Goal: Task Accomplishment & Management: Manage account settings

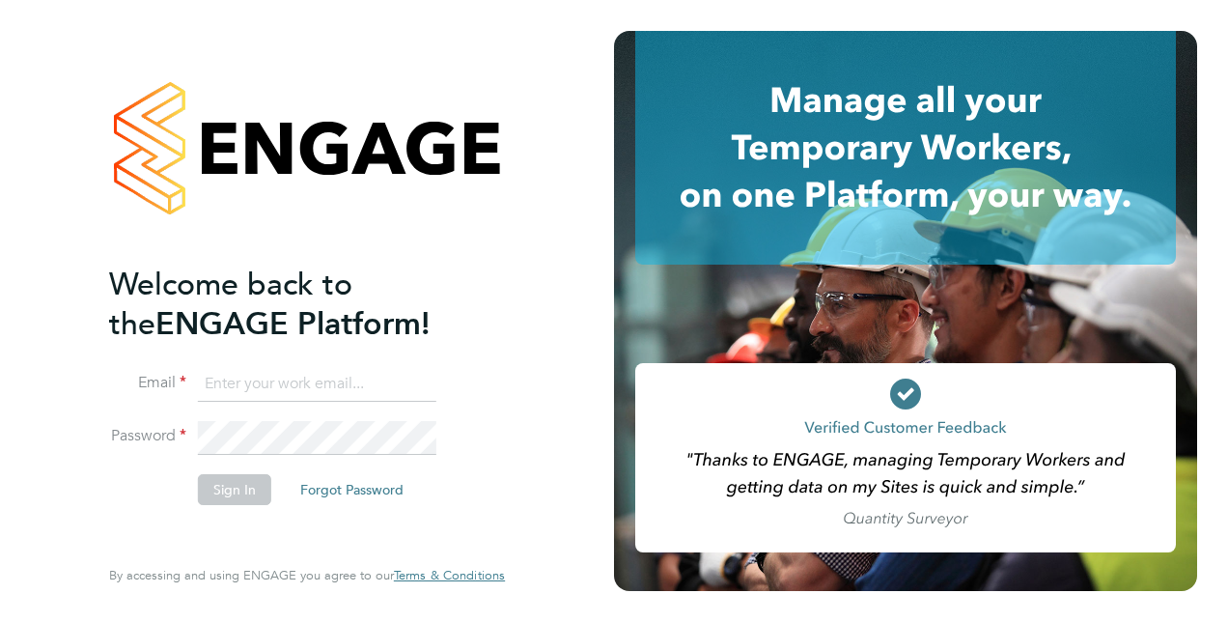
type input "[PERSON_NAME][EMAIL_ADDRESS][PERSON_NAME][DOMAIN_NAME]"
click at [7, 478] on div "Welcome back to the ENGAGE Platform! Email [PERSON_NAME][EMAIL_ADDRESS][PERSON_…" at bounding box center [307, 311] width 614 height 622
click at [257, 493] on button "Sign In" at bounding box center [234, 489] width 73 height 31
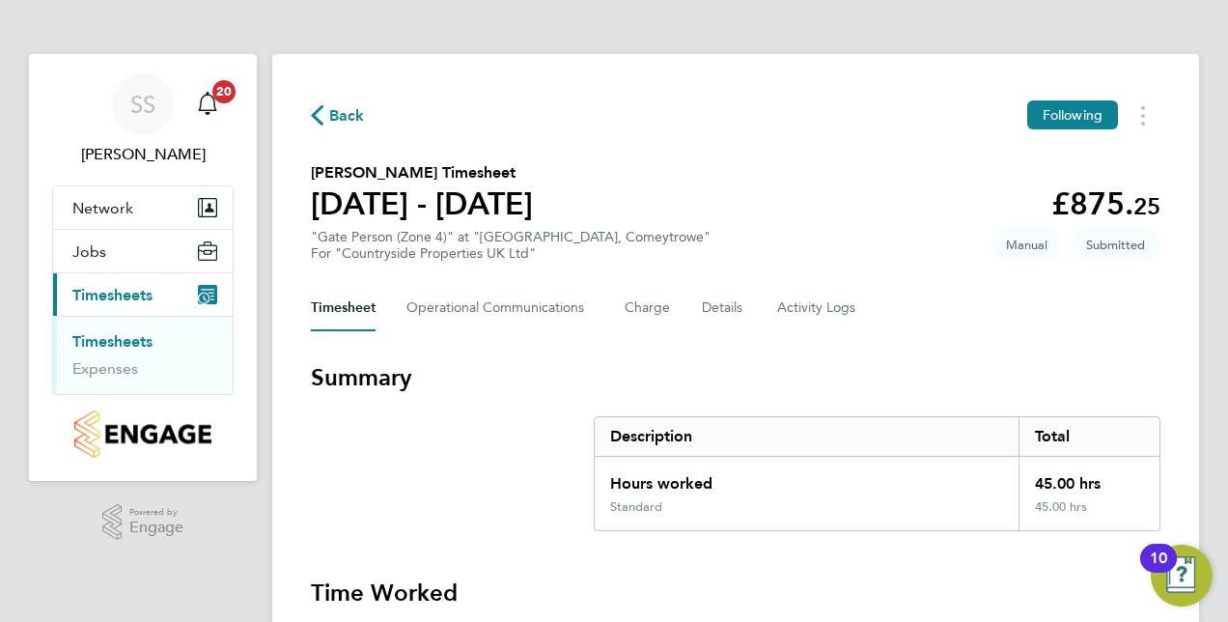
click at [489, 436] on section "Summary Description Total Hours worked 45.00 hrs Standard 45.00 hrs" at bounding box center [736, 446] width 850 height 169
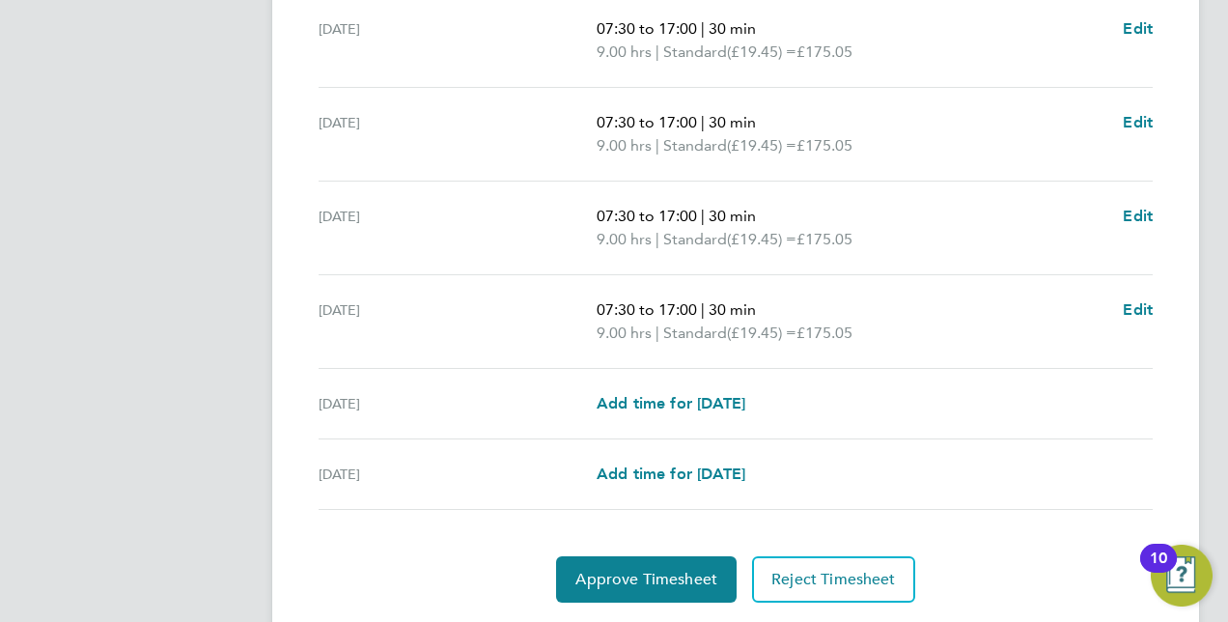
scroll to position [773, 0]
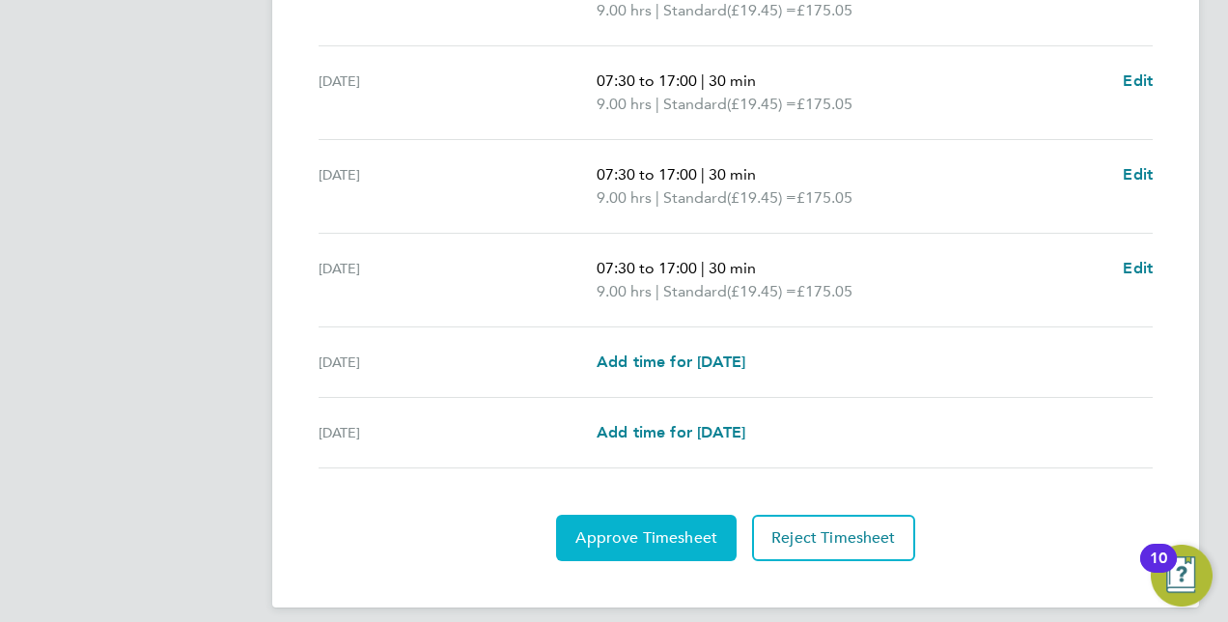
click at [664, 530] on span "Approve Timesheet" at bounding box center [647, 537] width 142 height 19
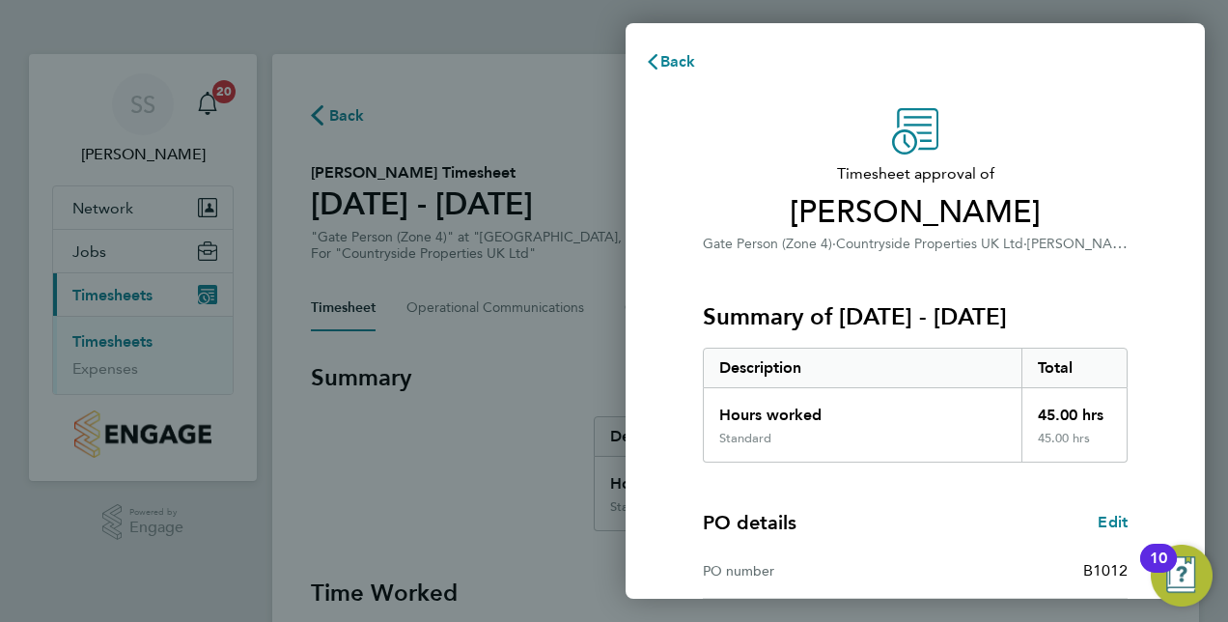
click at [922, 500] on div "PO details Edit PO number B1012 Start date [DATE] Finish date [DATE]" at bounding box center [915, 586] width 425 height 246
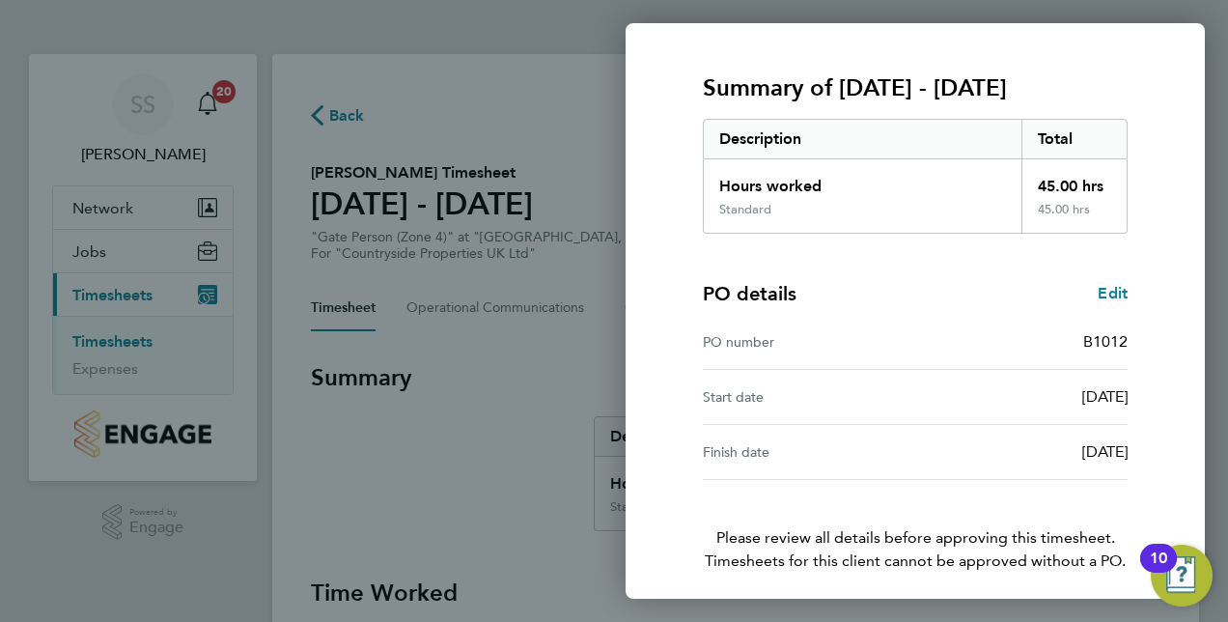
scroll to position [301, 0]
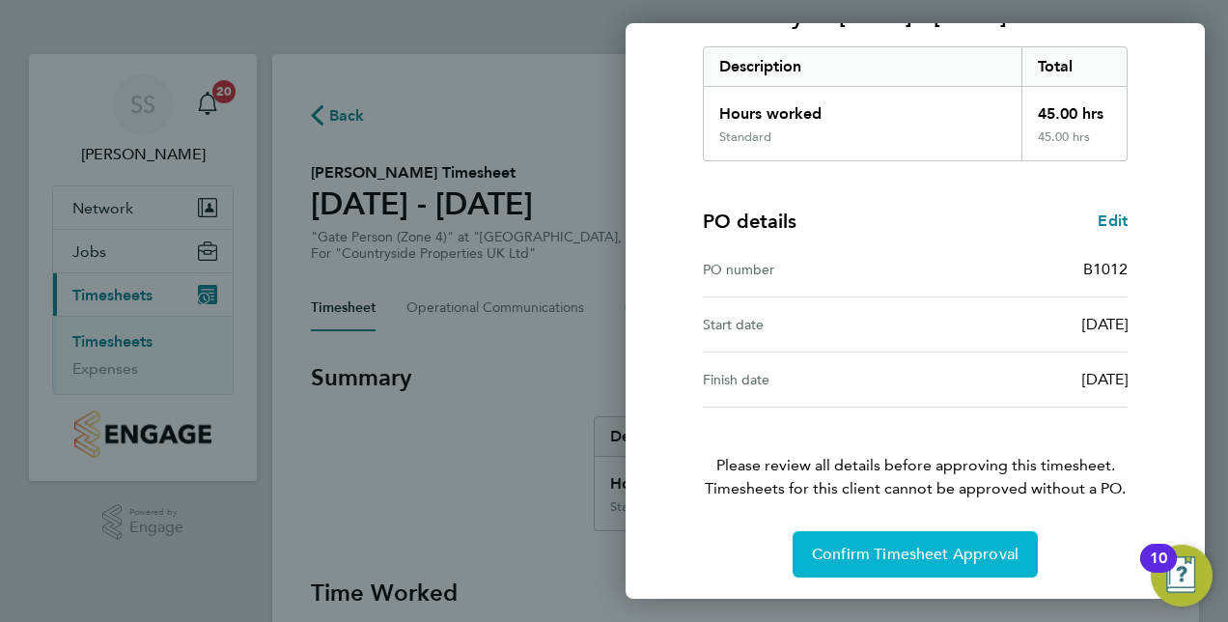
click at [910, 542] on button "Confirm Timesheet Approval" at bounding box center [915, 554] width 245 height 46
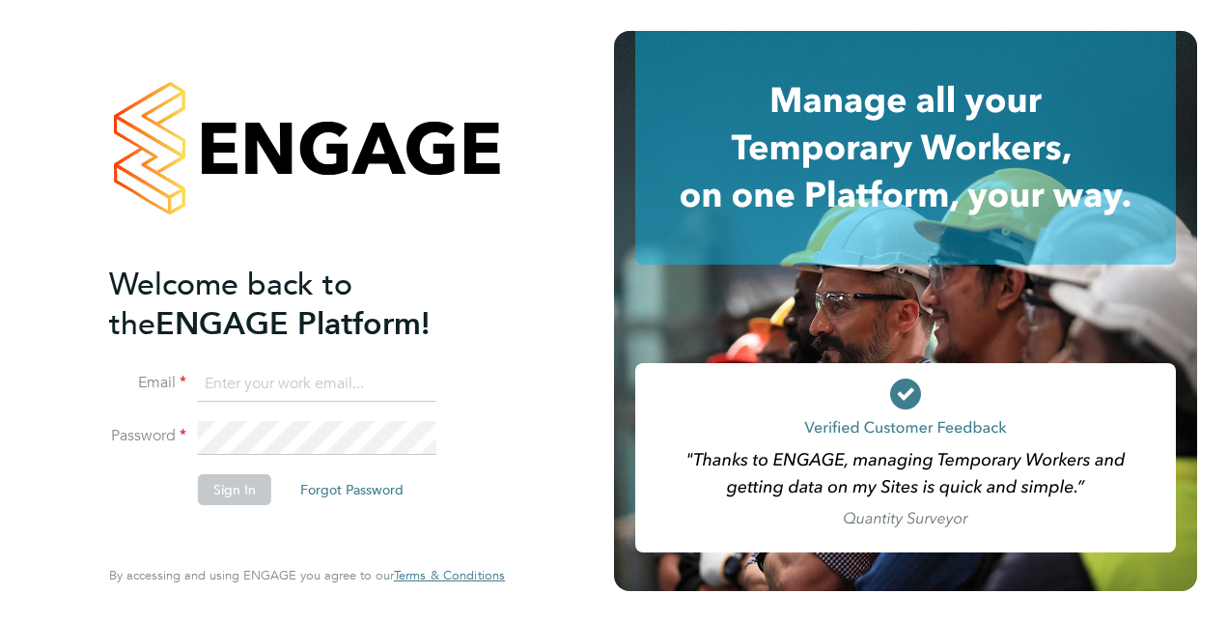
type input "scott.savage@vistry.co.uk"
click at [124, 510] on li "Sign In Forgot Password" at bounding box center [297, 499] width 377 height 50
click at [249, 490] on button "Sign In" at bounding box center [234, 489] width 73 height 31
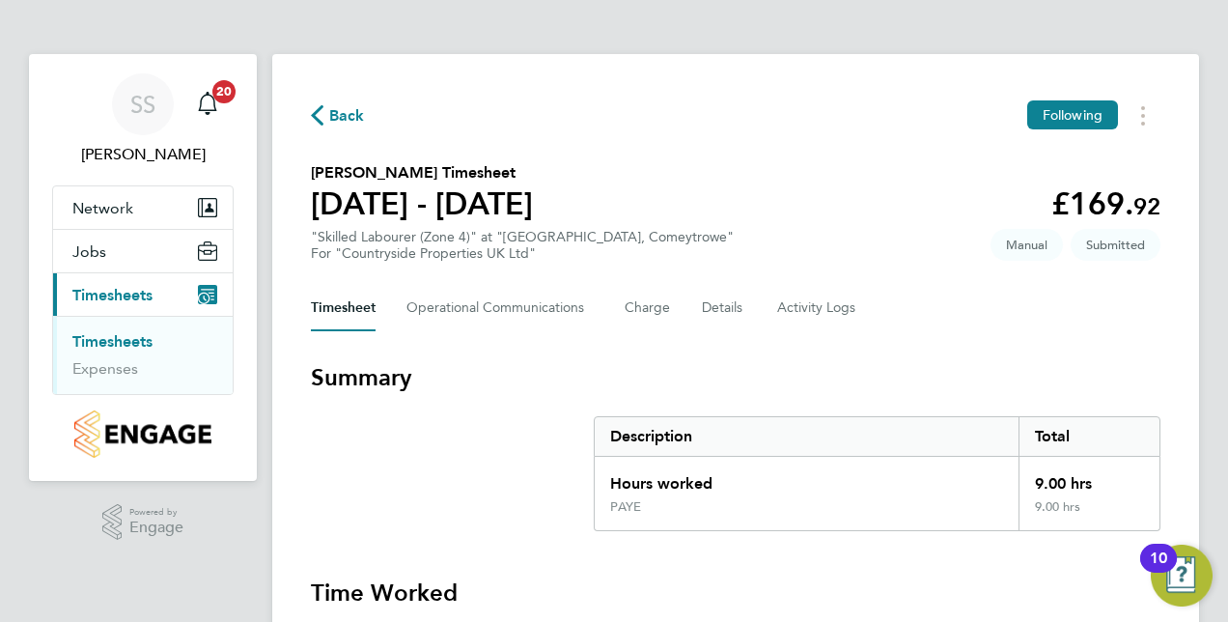
click at [570, 407] on section "Summary Description Total Hours worked 9.00 hrs PAYE 9.00 hrs" at bounding box center [736, 446] width 850 height 169
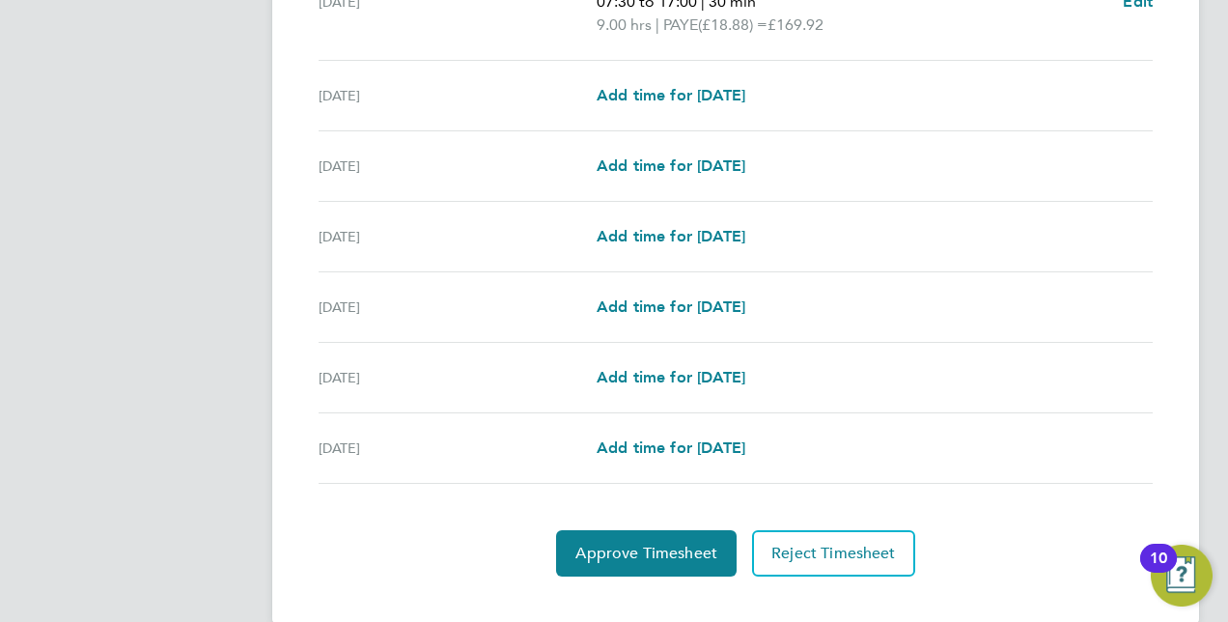
scroll to position [692, 0]
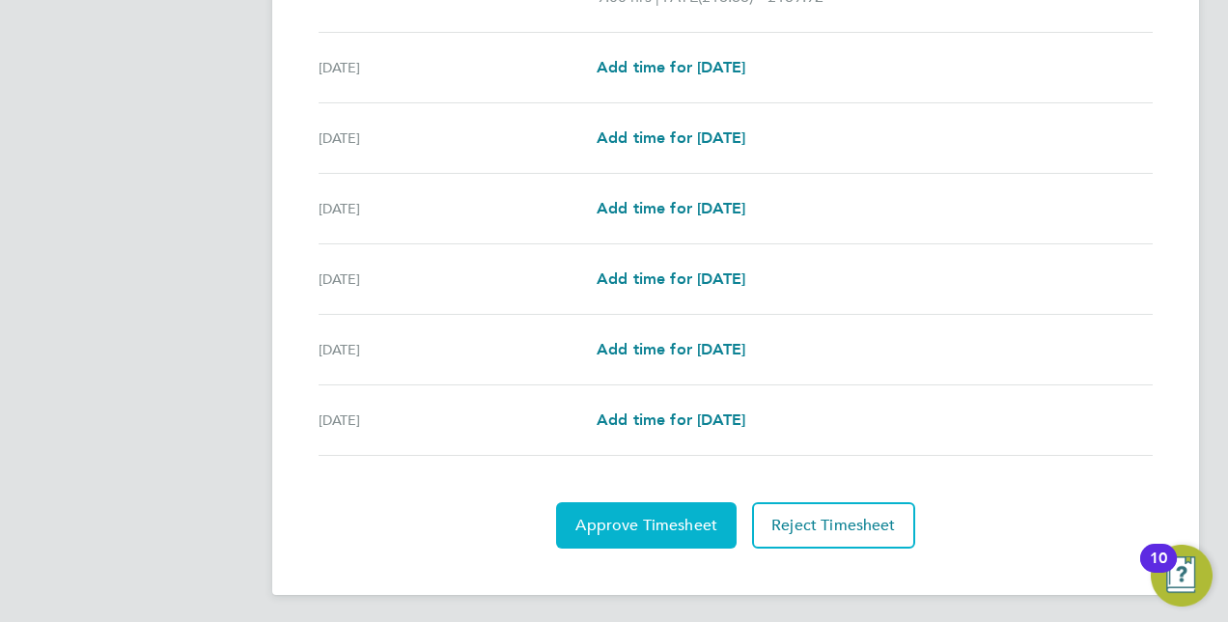
click at [640, 516] on span "Approve Timesheet" at bounding box center [647, 525] width 142 height 19
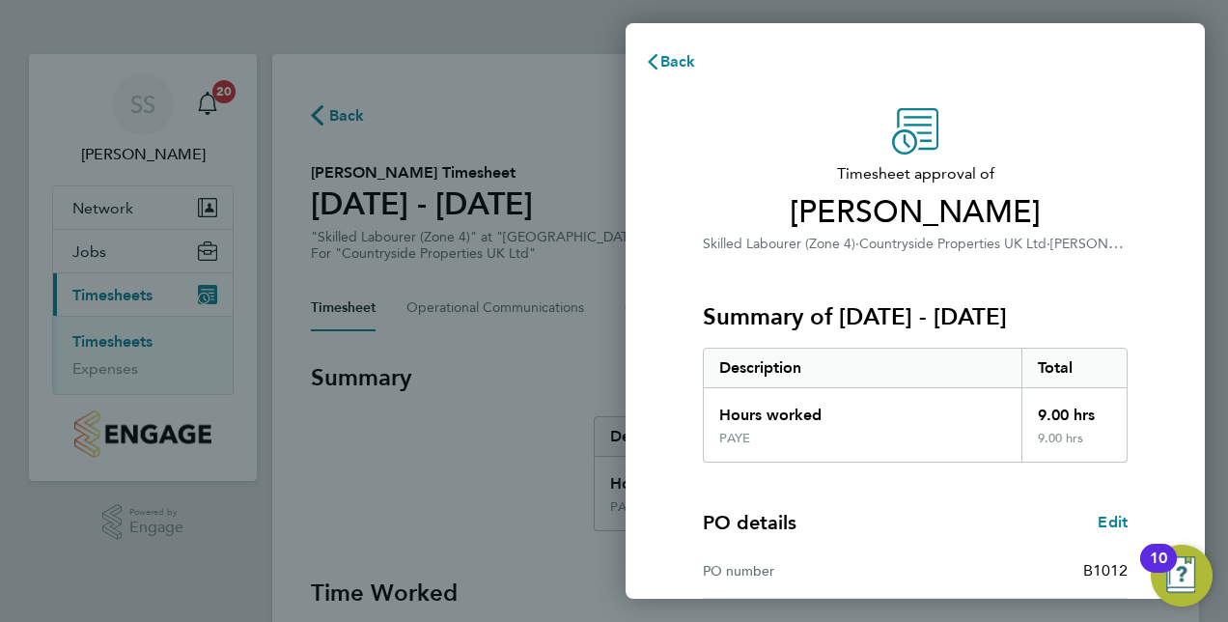
click at [894, 493] on div "PO details Edit PO number B1012 Start date 01 Sep 2024 Finish date 30 Jan 2026" at bounding box center [915, 586] width 425 height 246
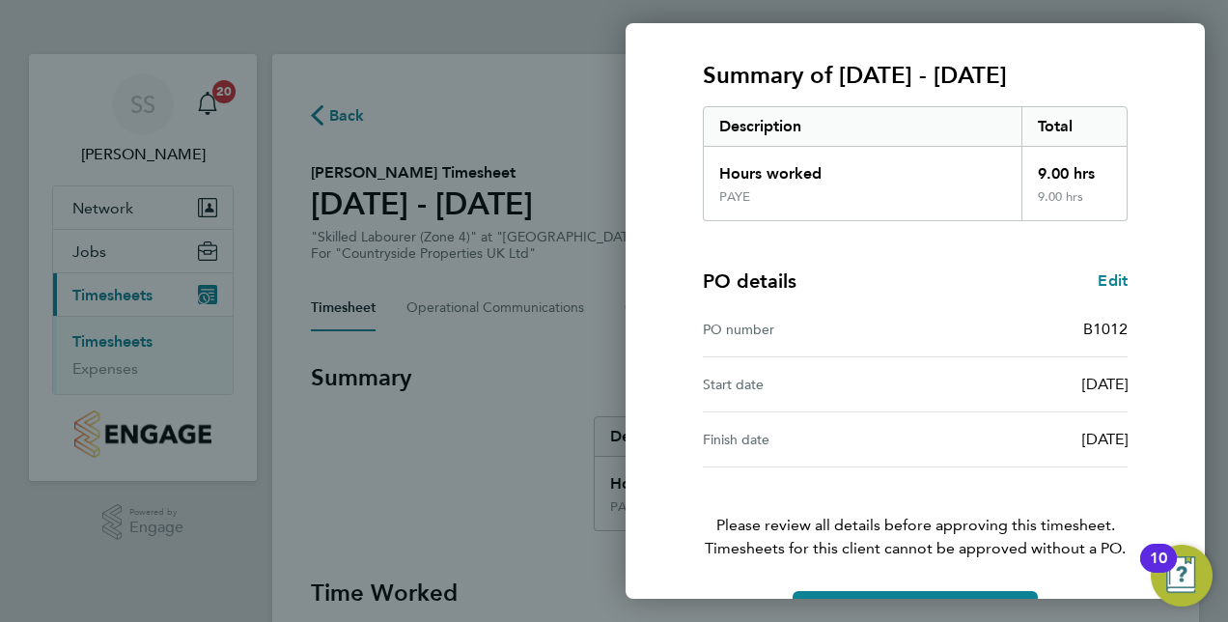
scroll to position [301, 0]
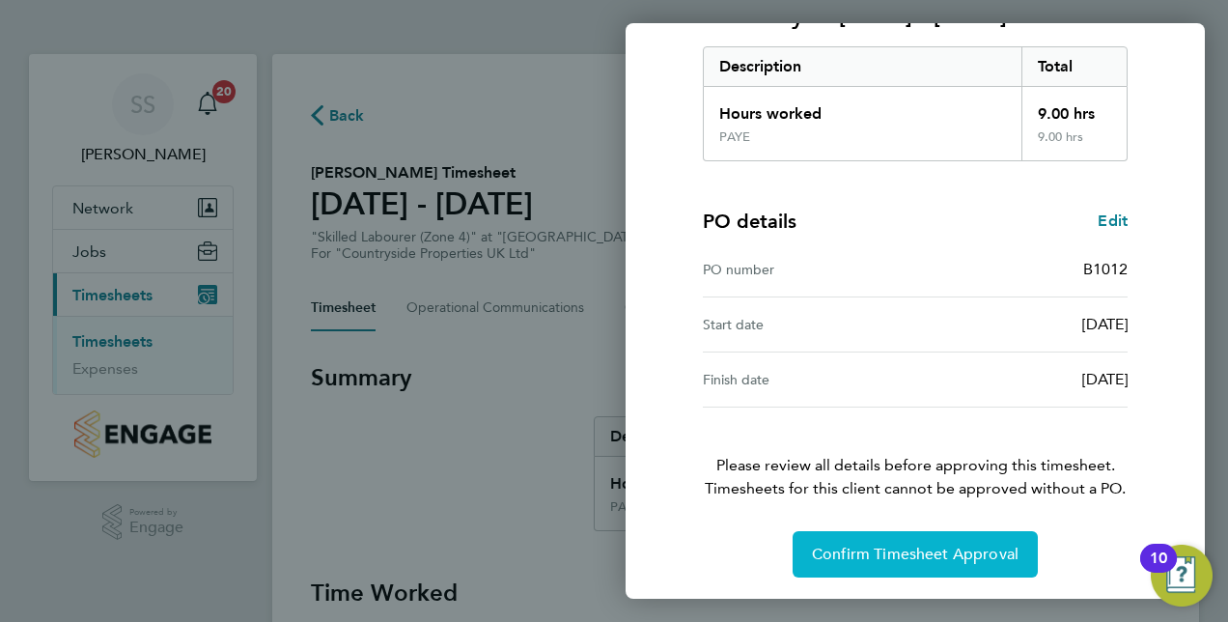
click at [921, 548] on span "Confirm Timesheet Approval" at bounding box center [915, 554] width 207 height 19
